Goal: Find specific page/section: Find specific page/section

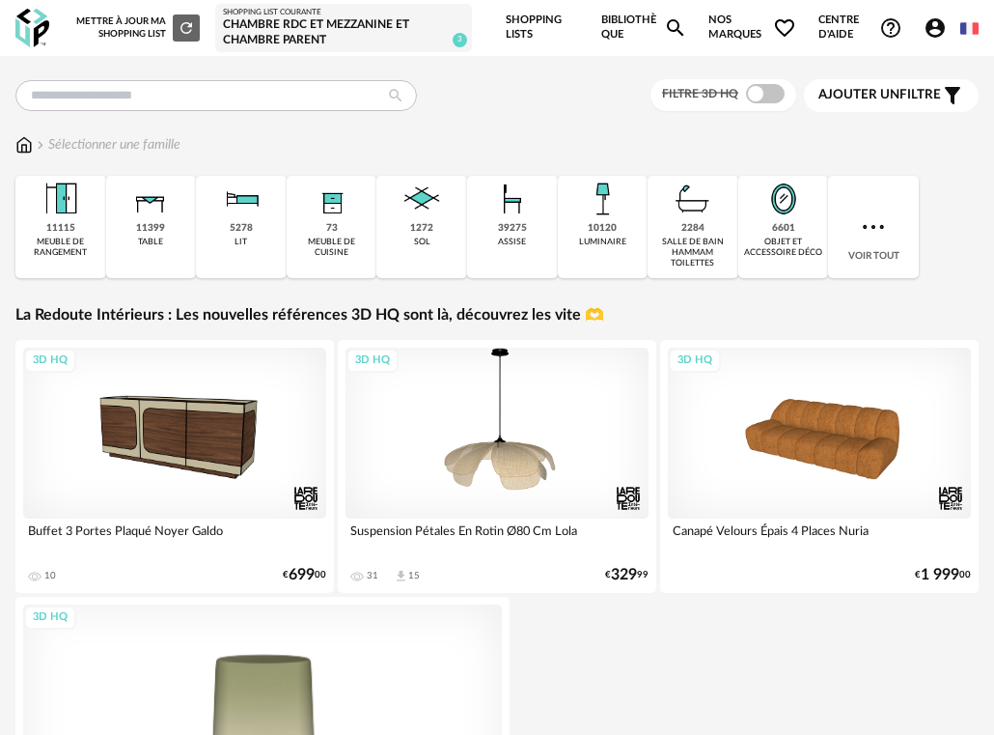
click at [533, 30] on link "Shopping Lists" at bounding box center [542, 28] width 73 height 56
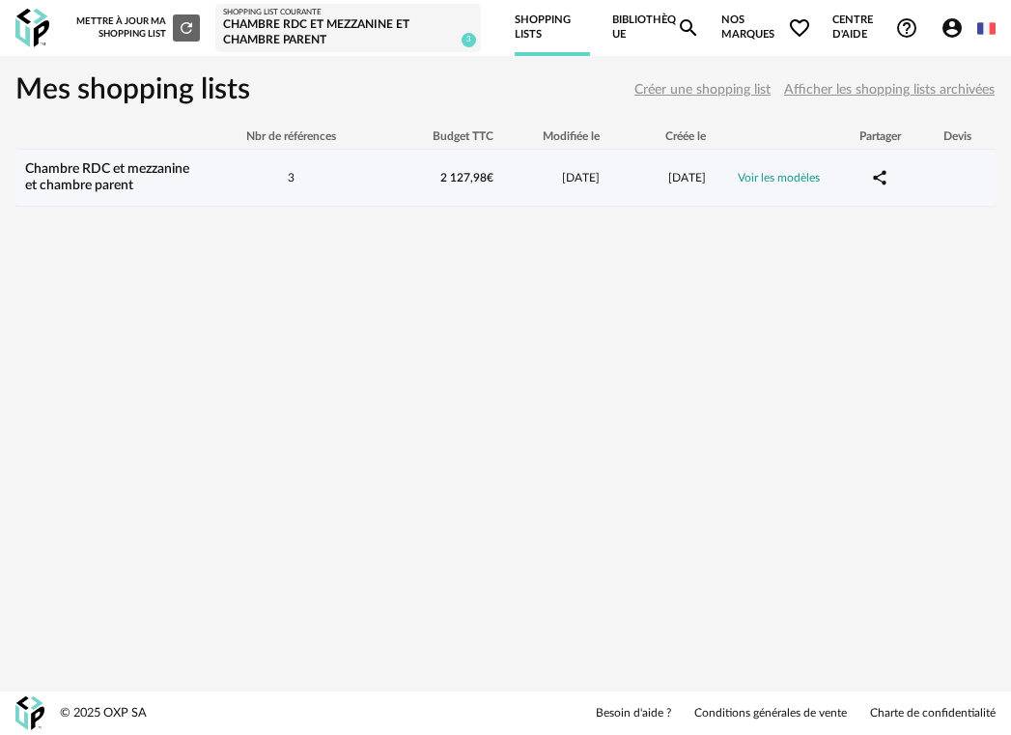
click at [326, 180] on div "3" at bounding box center [291, 178] width 174 height 16
click at [136, 172] on link "Chambre RDC et mezzanine et chambre parent" at bounding box center [107, 177] width 164 height 30
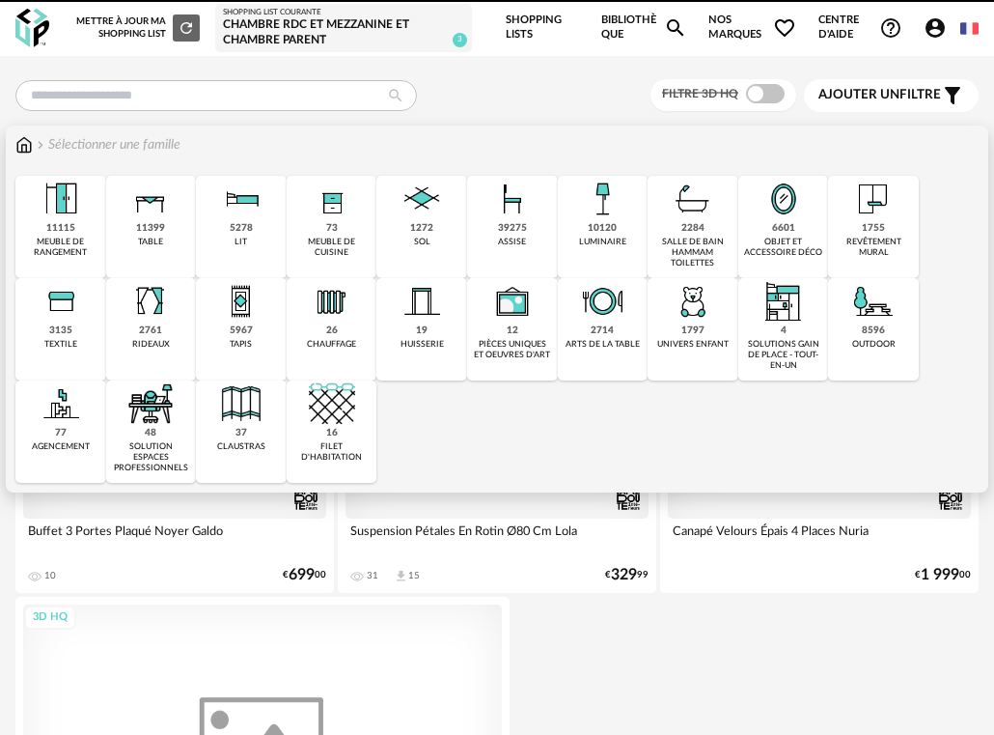
click at [73, 195] on img at bounding box center [61, 199] width 46 height 46
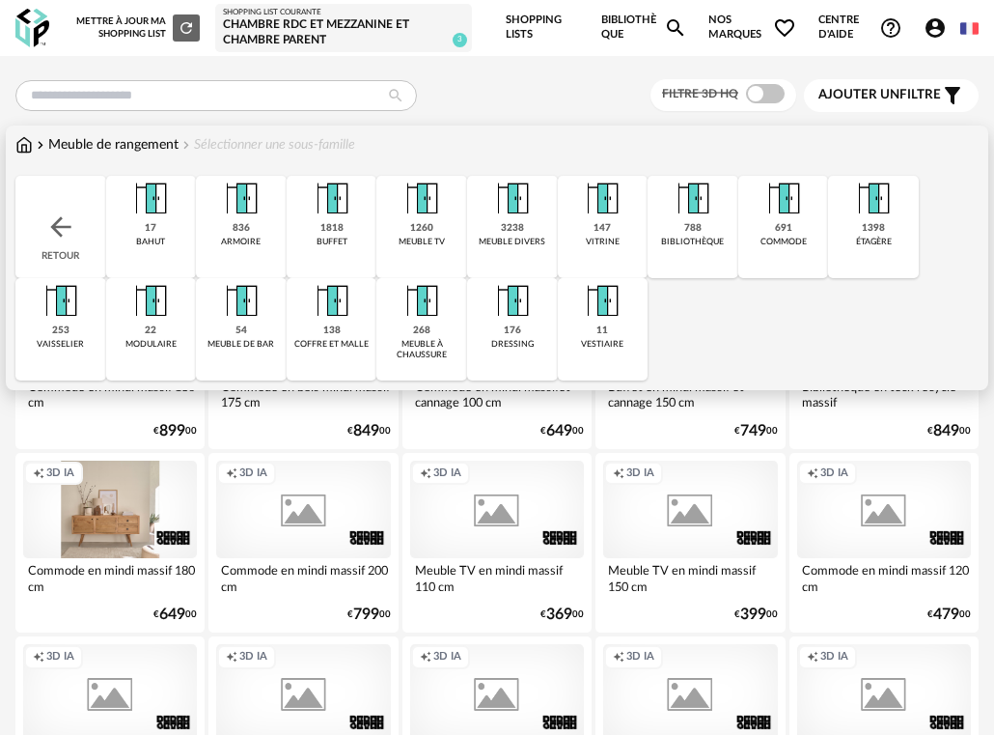
click at [689, 202] on img at bounding box center [693, 199] width 46 height 46
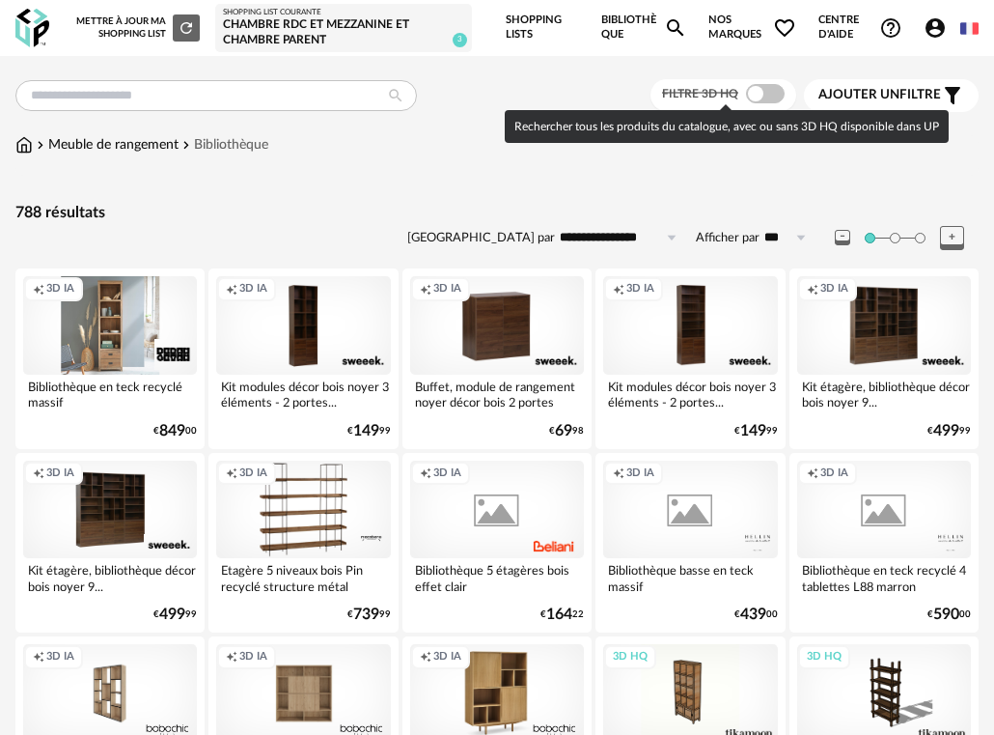
click at [762, 94] on span at bounding box center [765, 93] width 39 height 19
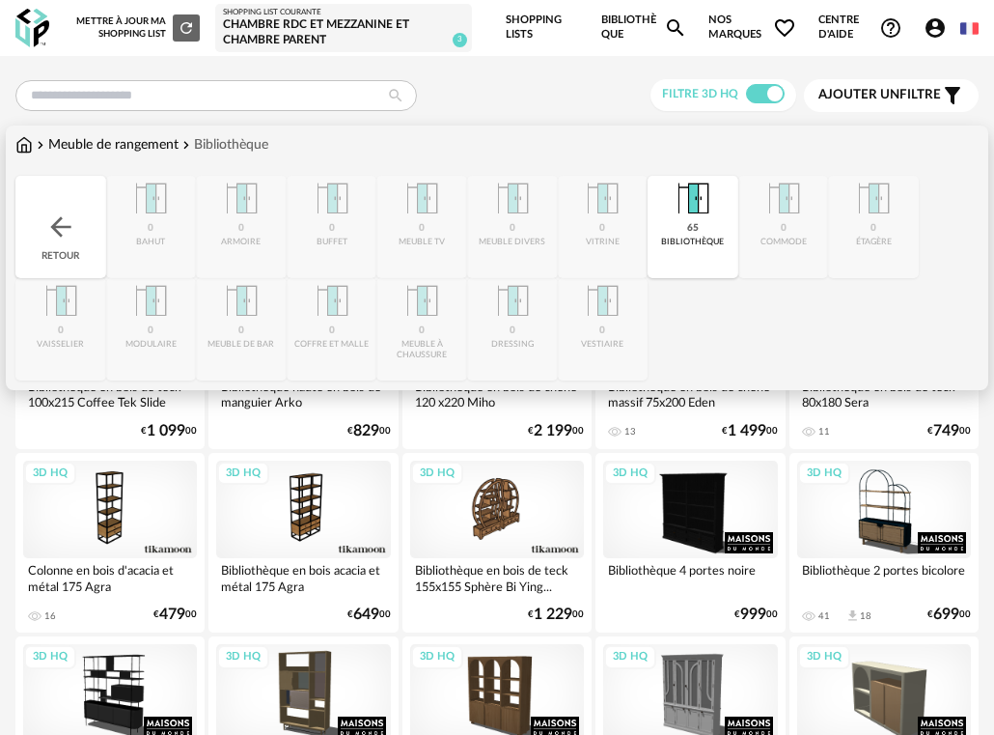
click at [862, 233] on div "Close icon Retour 0 bahut 0 armoire 0 buffet 0 meuble tv 0 meuble divers 0 vitr…" at bounding box center [496, 278] width 963 height 205
click at [60, 223] on img at bounding box center [60, 226] width 31 height 31
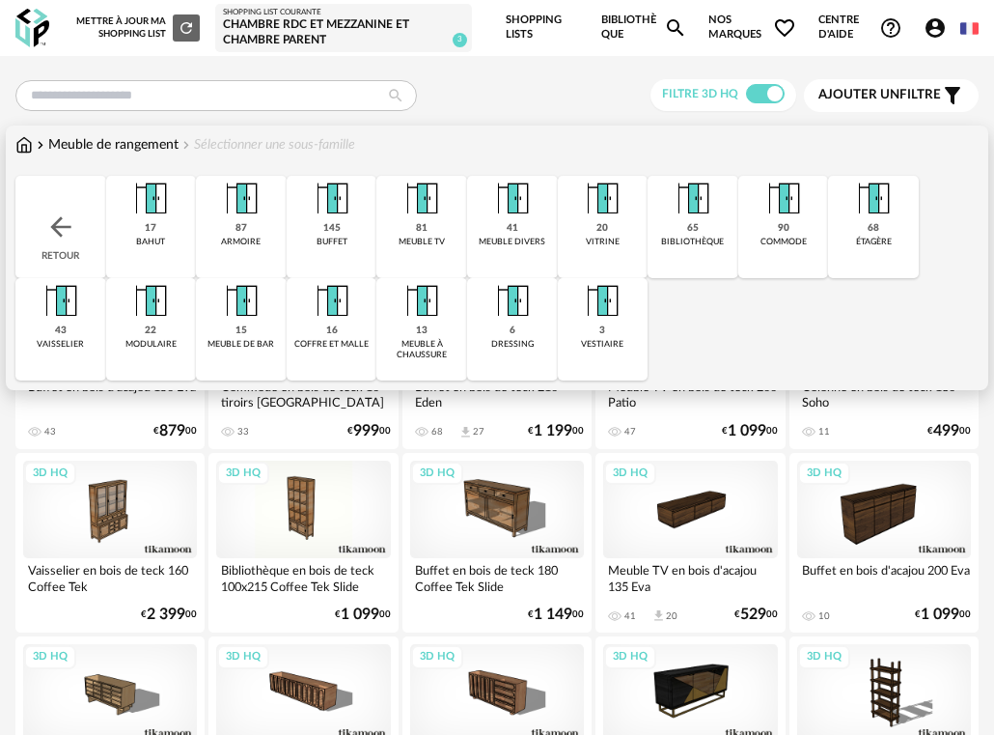
click at [863, 221] on div "68 étagère" at bounding box center [873, 227] width 91 height 102
